Goal: Information Seeking & Learning: Learn about a topic

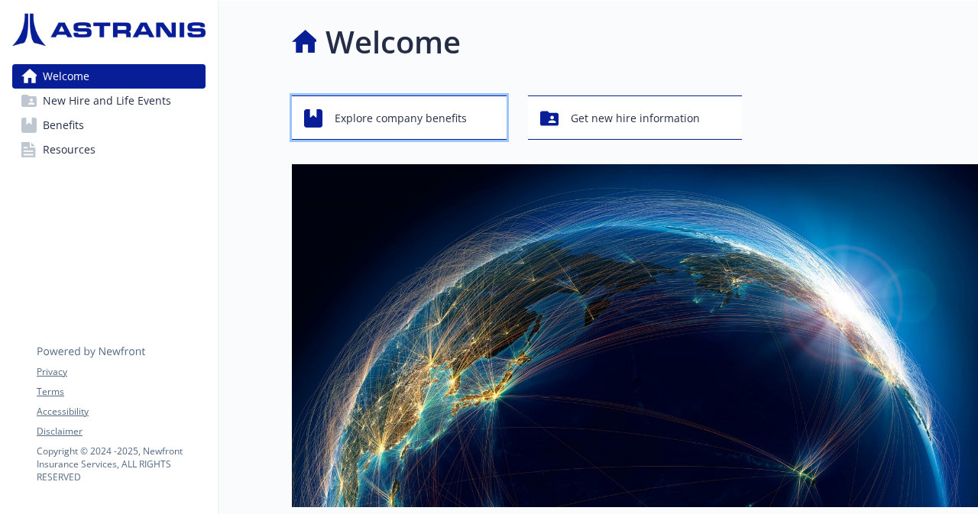
click at [407, 117] on span "Explore company benefits" at bounding box center [401, 118] width 132 height 29
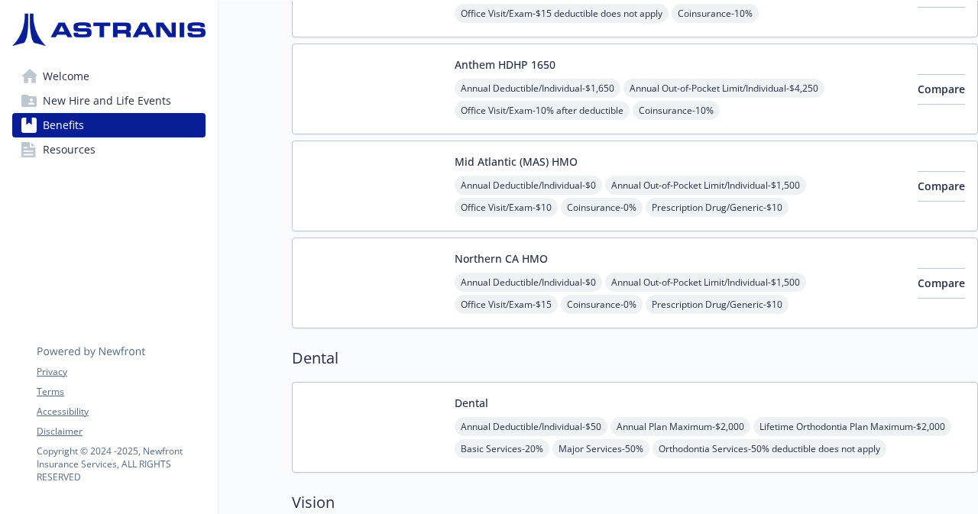
scroll to position [158, 2]
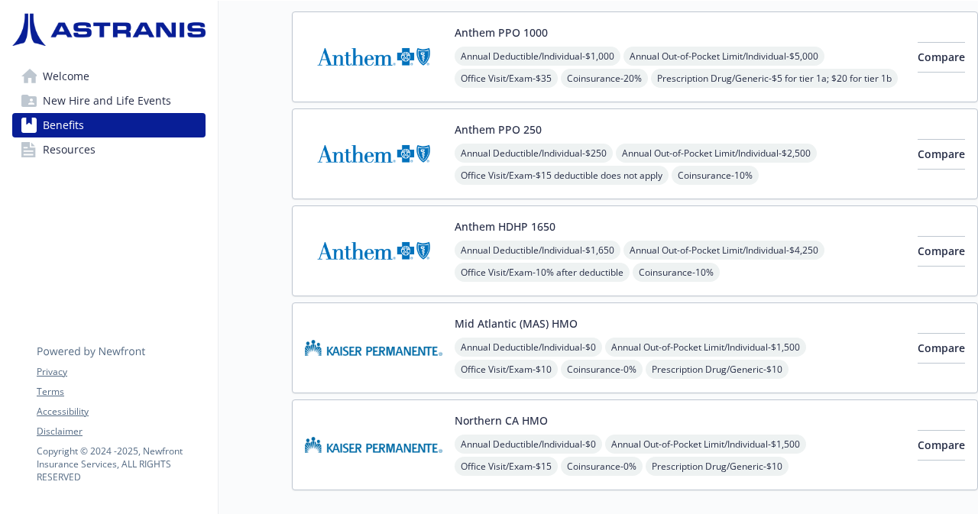
click at [64, 79] on span "Welcome" at bounding box center [66, 76] width 47 height 24
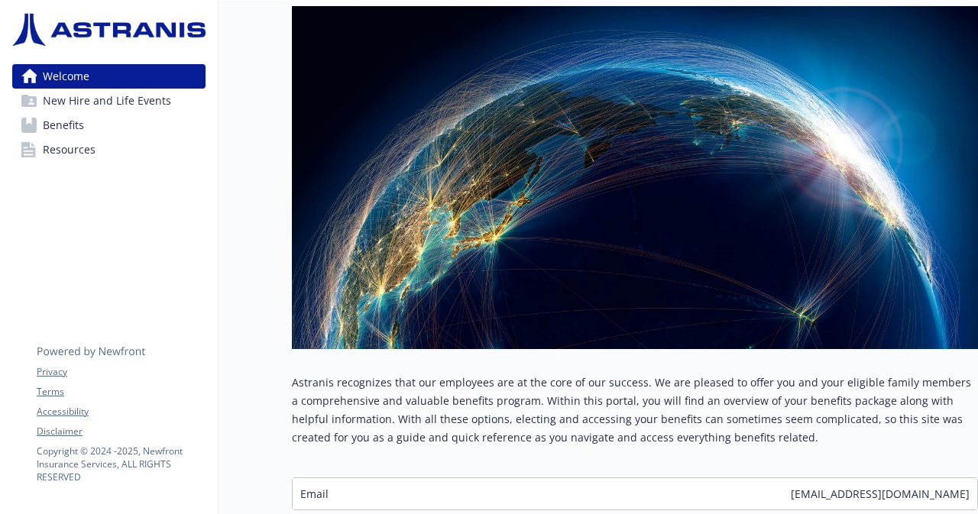
click at [79, 102] on span "New Hire and Life Events" at bounding box center [107, 101] width 128 height 24
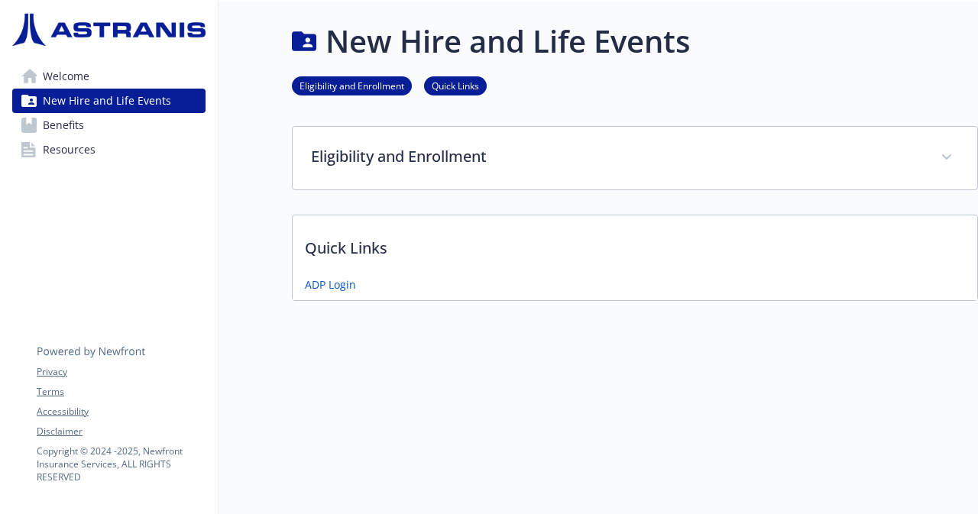
click at [86, 145] on span "Resources" at bounding box center [69, 149] width 53 height 24
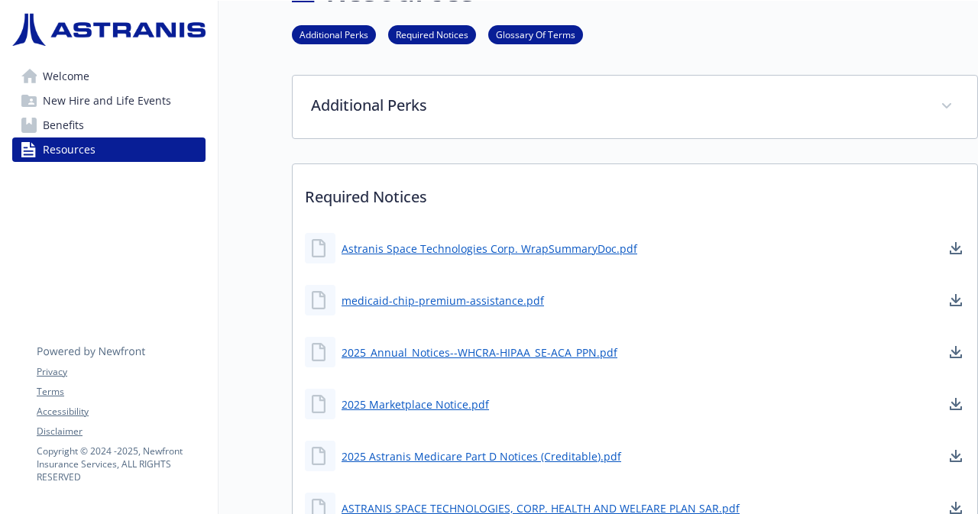
scroll to position [151, 2]
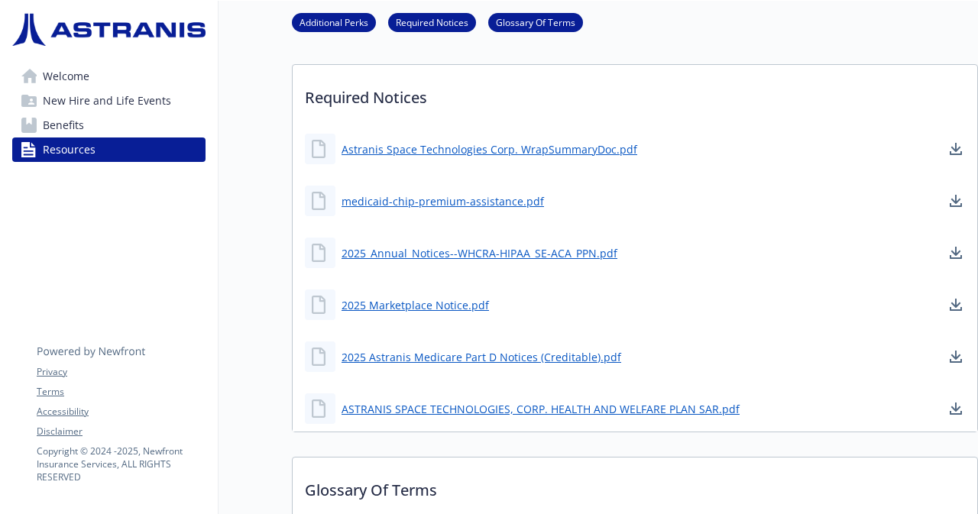
click at [309, 31] on li "Additional Perks" at bounding box center [334, 22] width 84 height 19
click at [321, 24] on link "Additional Perks" at bounding box center [334, 22] width 84 height 15
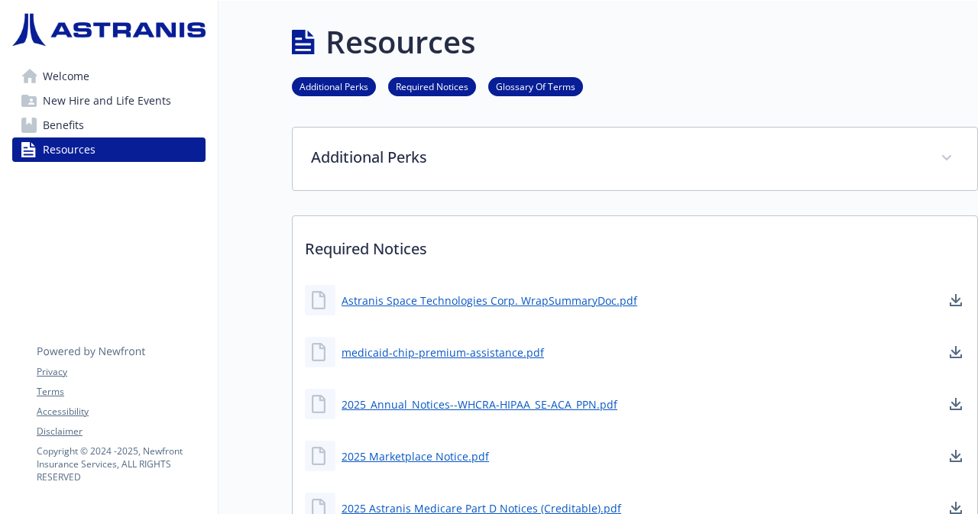
click at [342, 92] on link "Additional Perks" at bounding box center [334, 86] width 84 height 15
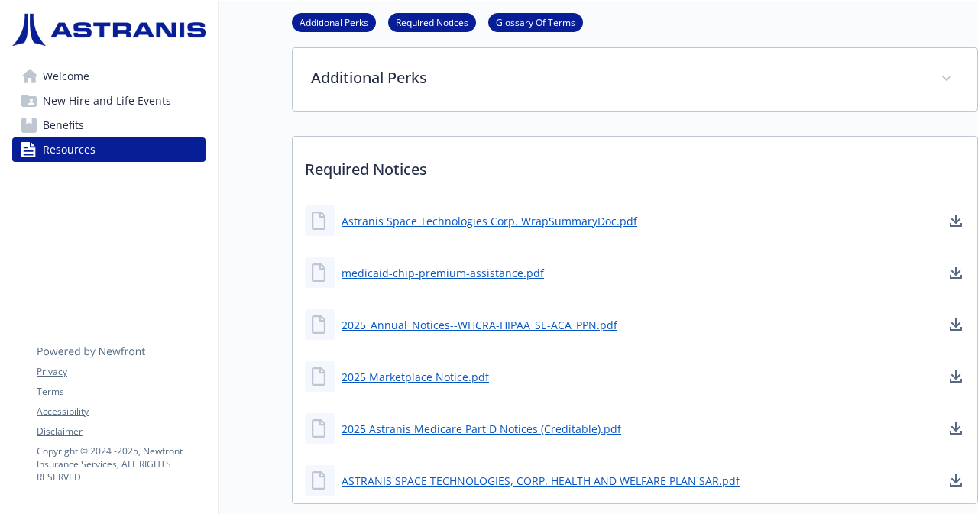
click at [316, 12] on div "Additional Perks Required Notices Glossary Of Terms" at bounding box center [635, 23] width 686 height 44
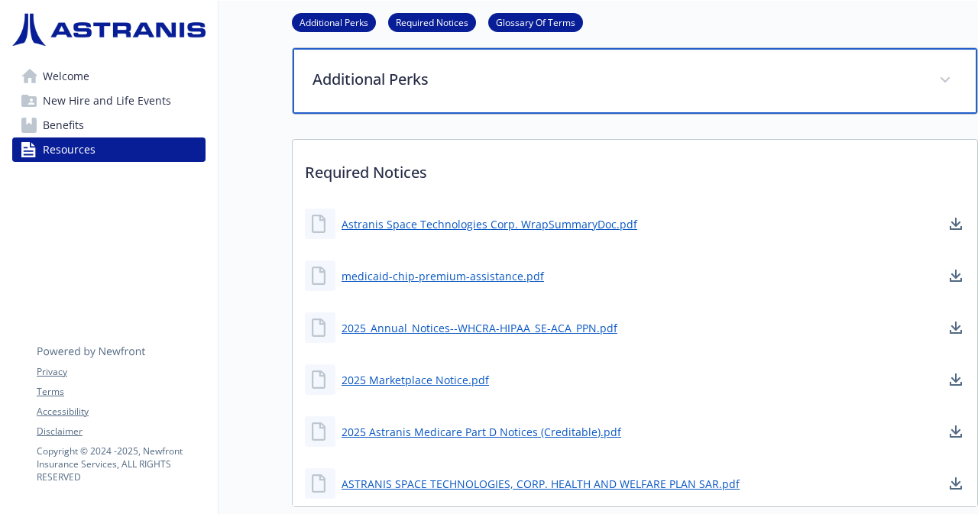
click at [350, 76] on p "Additional Perks" at bounding box center [616, 79] width 608 height 23
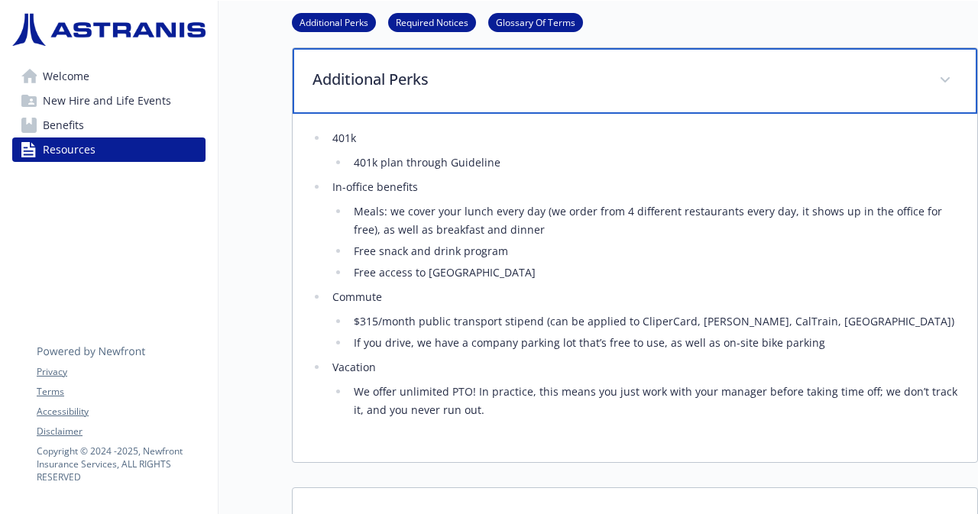
click at [350, 76] on p "Additional Perks" at bounding box center [616, 79] width 608 height 23
